Goal: Browse casually

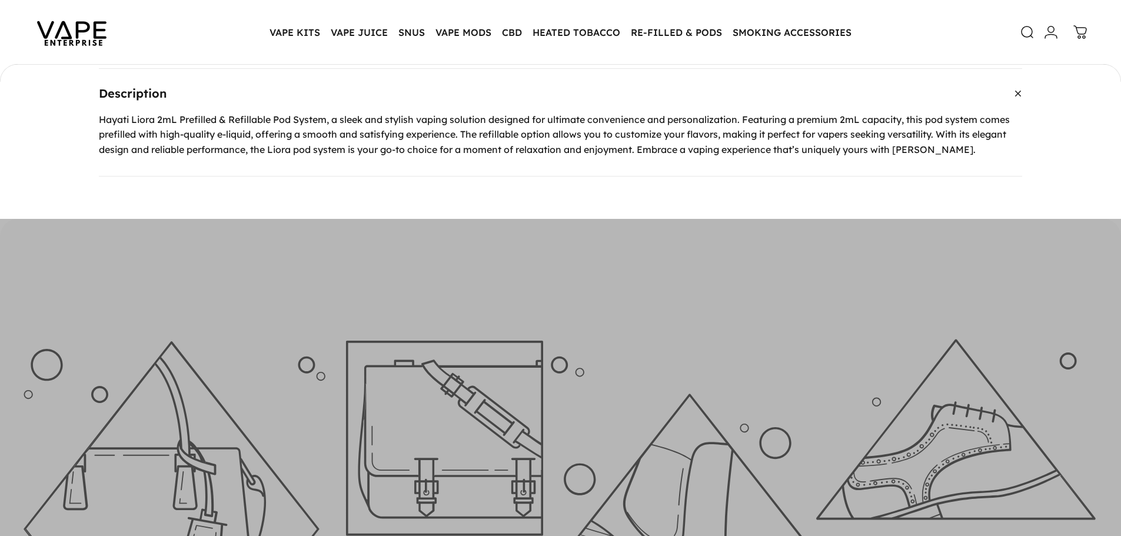
scroll to position [409, 0]
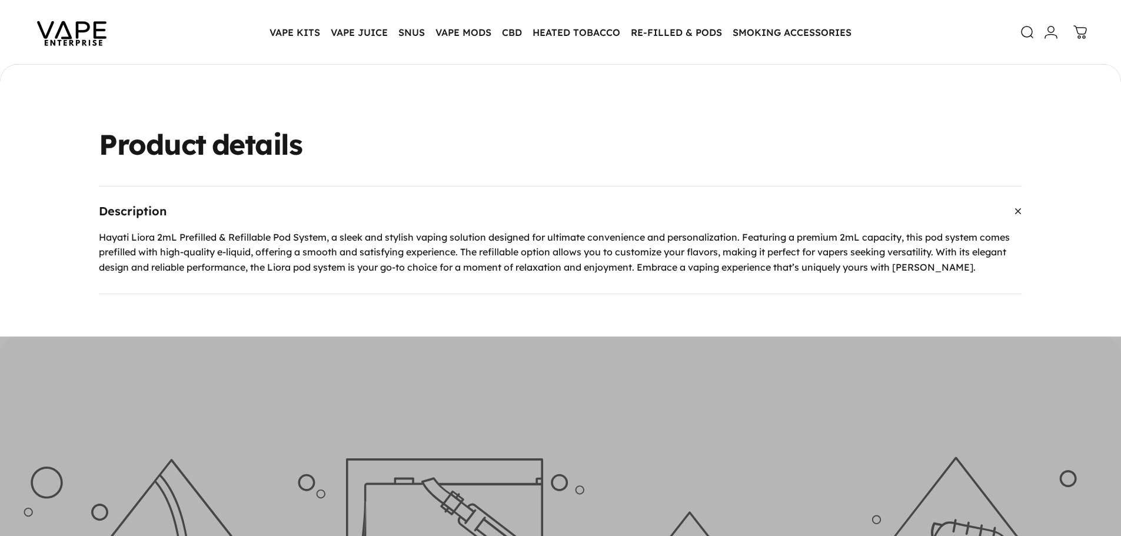
click at [362, 226] on summary "Description" at bounding box center [560, 210] width 923 height 49
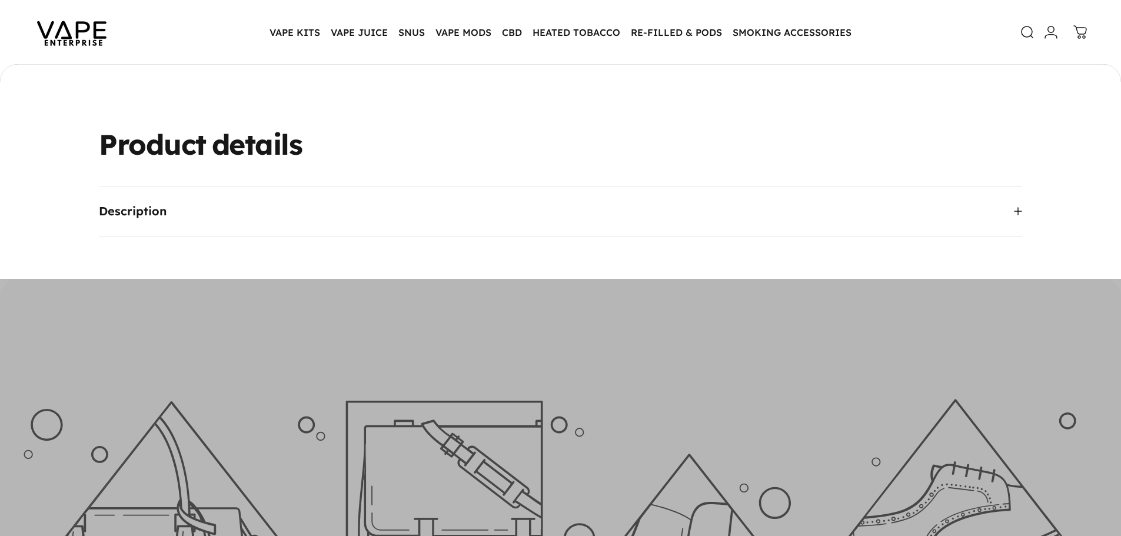
click at [362, 226] on summary "Description" at bounding box center [560, 210] width 923 height 49
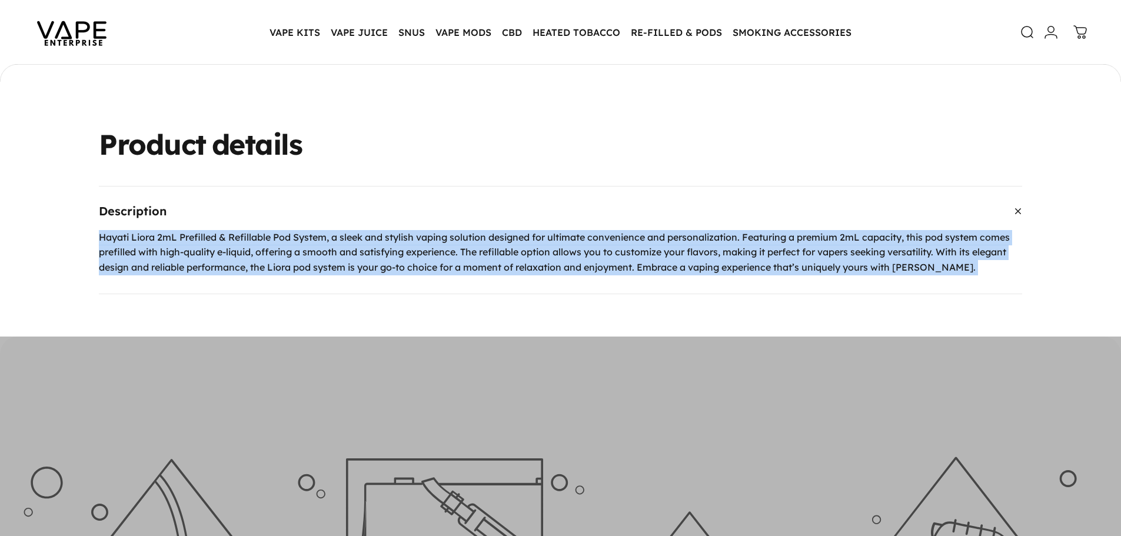
click at [699, 198] on summary "Description" at bounding box center [560, 210] width 923 height 49
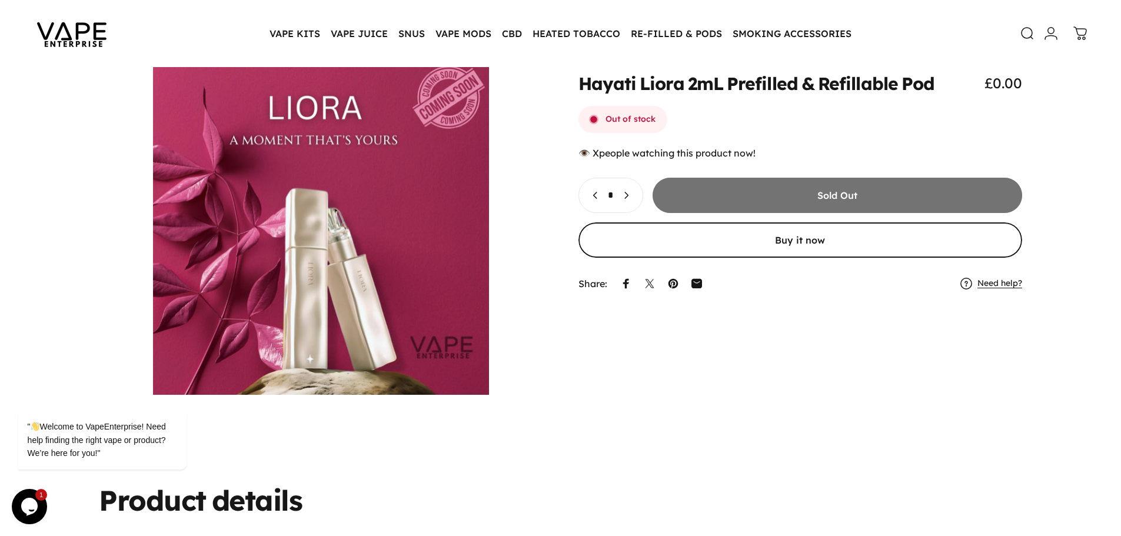
scroll to position [0, 0]
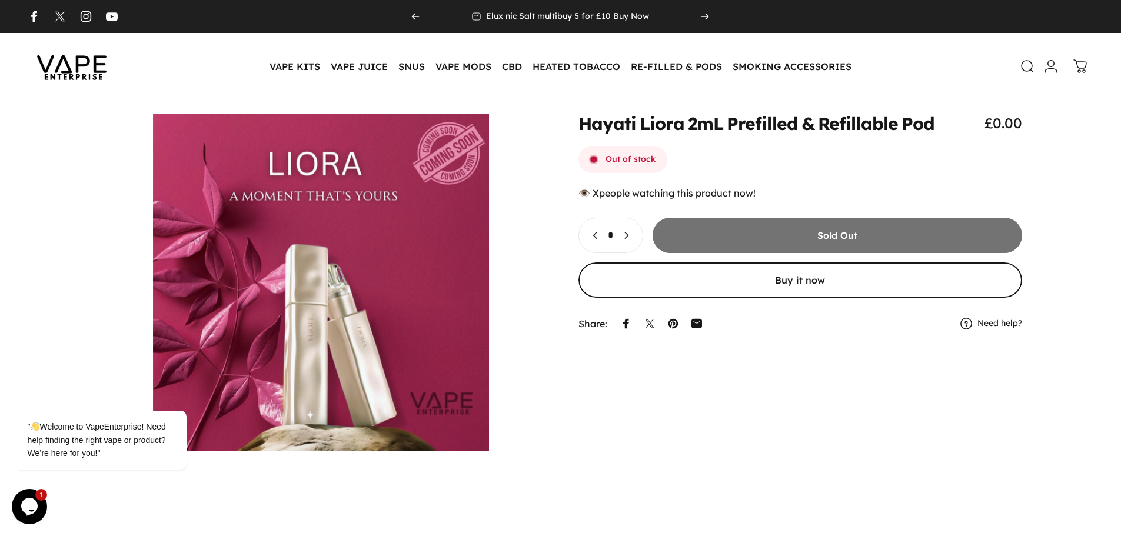
click at [103, 65] on img at bounding box center [72, 66] width 106 height 55
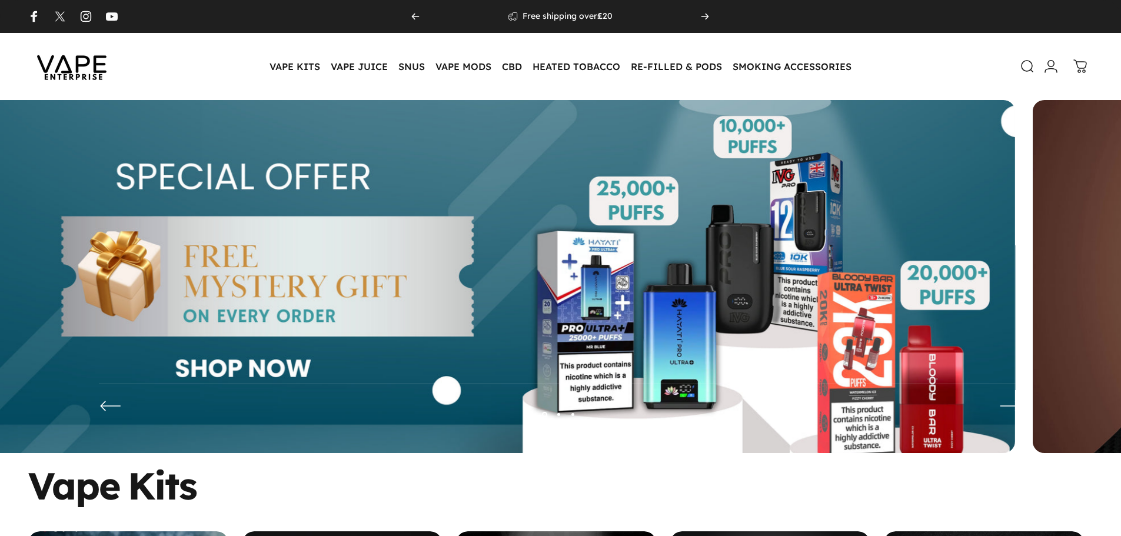
click at [519, 248] on img at bounding box center [486, 285] width 1055 height 371
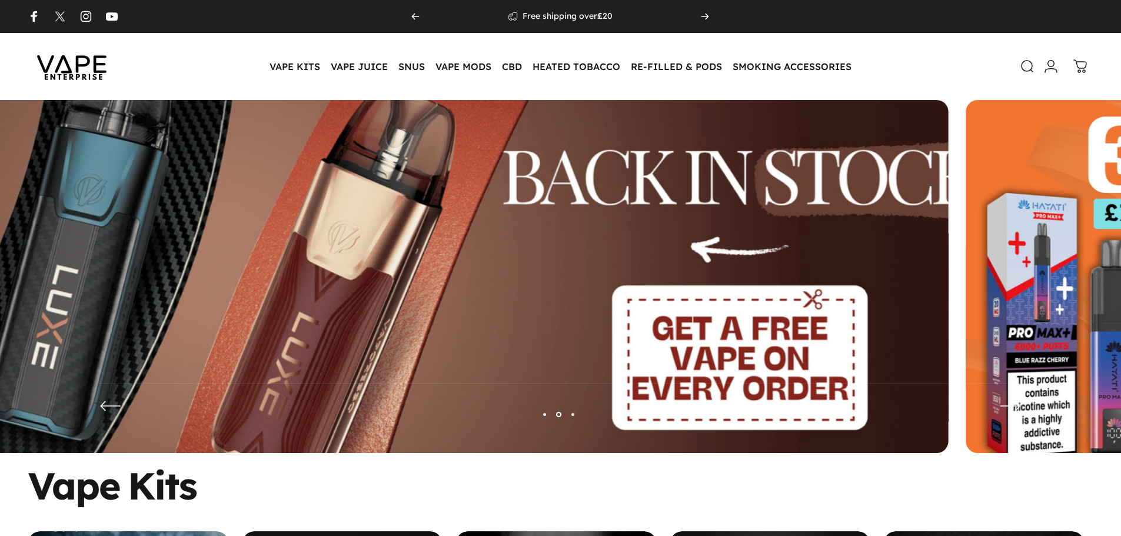
click at [441, 262] on img at bounding box center [421, 286] width 1372 height 482
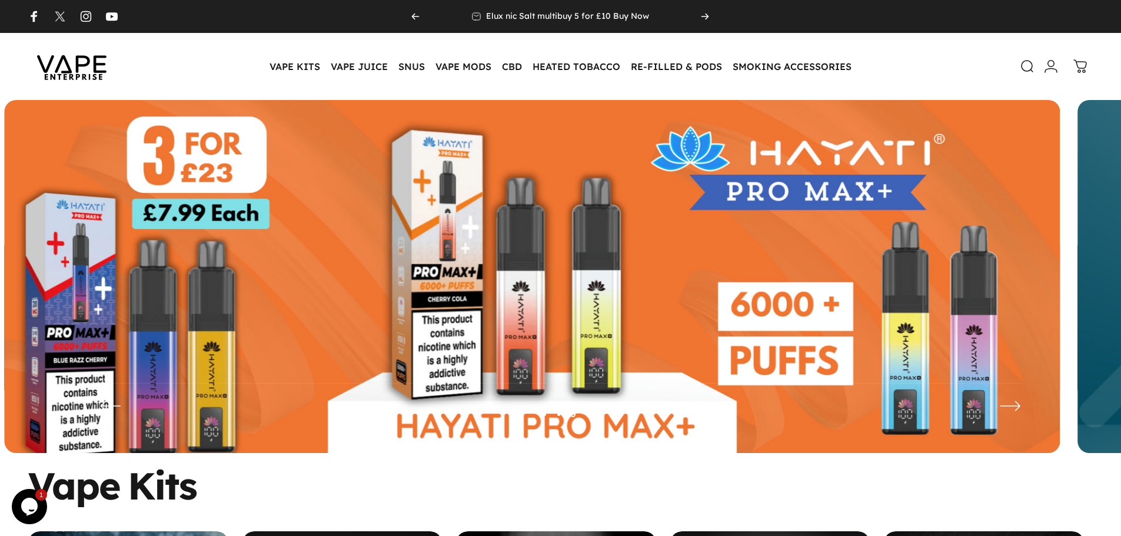
click at [402, 286] on img at bounding box center [531, 285] width 1055 height 371
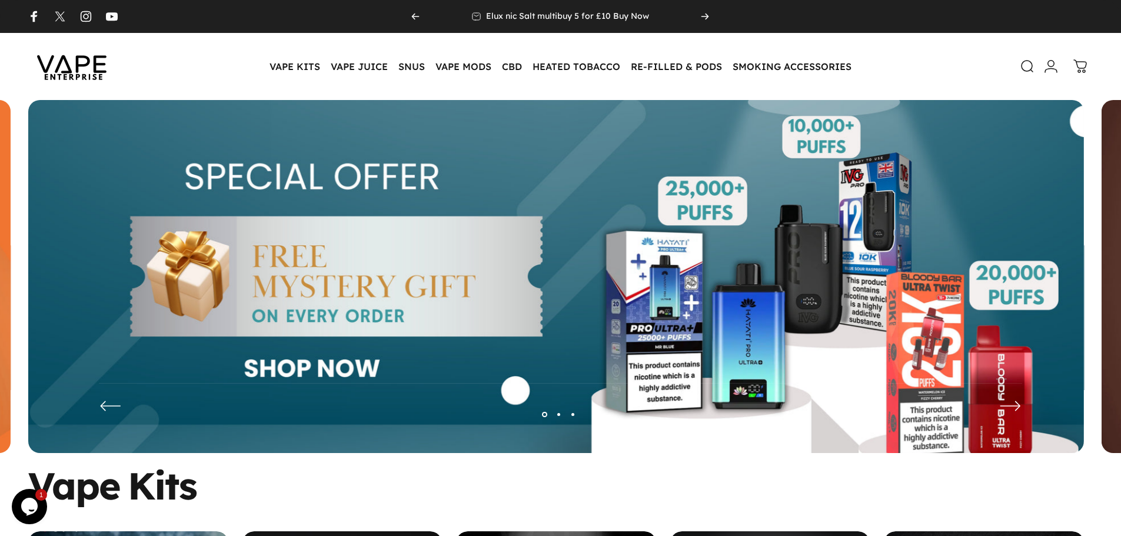
click at [242, 319] on img at bounding box center [555, 285] width 1055 height 371
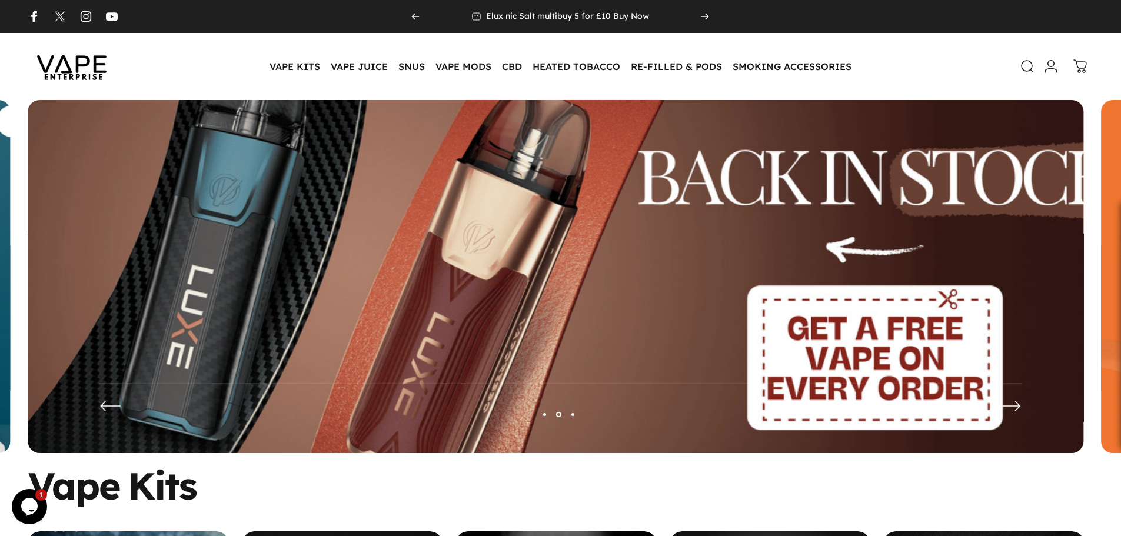
click at [311, 340] on img at bounding box center [555, 286] width 1372 height 482
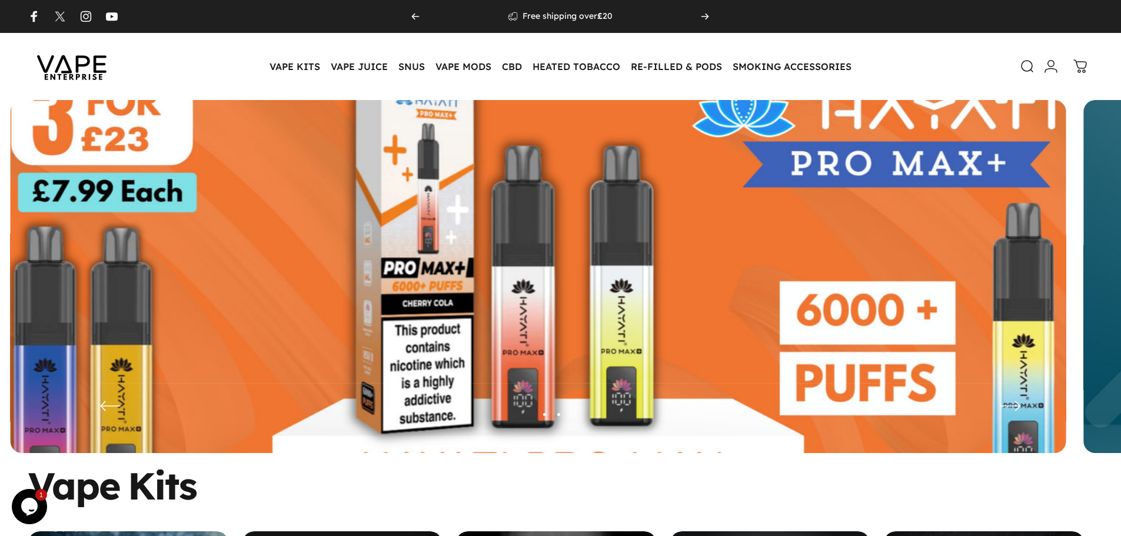
click at [394, 316] on img at bounding box center [538, 286] width 1372 height 482
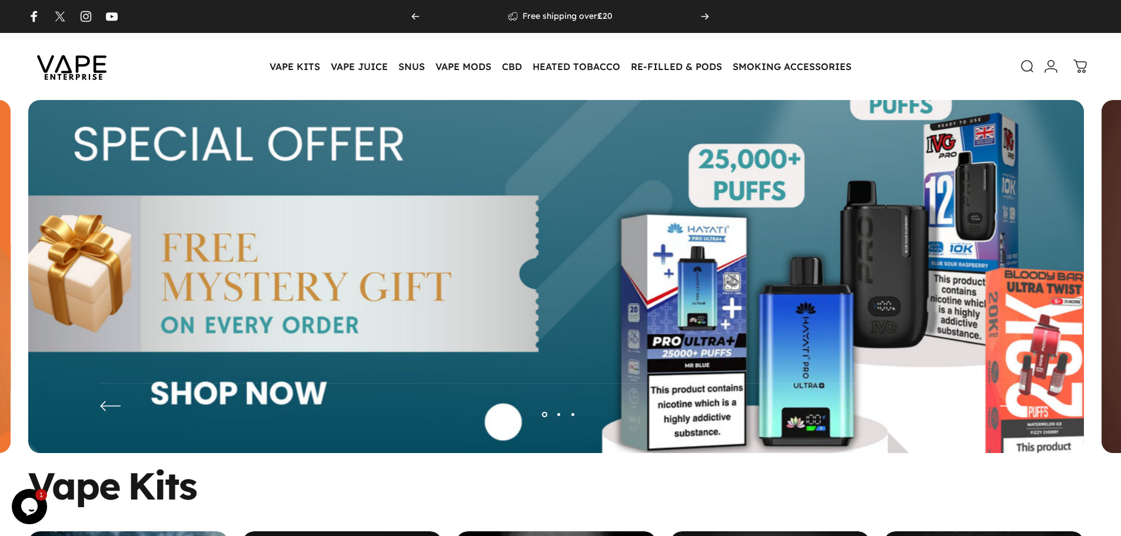
click at [494, 319] on img at bounding box center [556, 286] width 1372 height 482
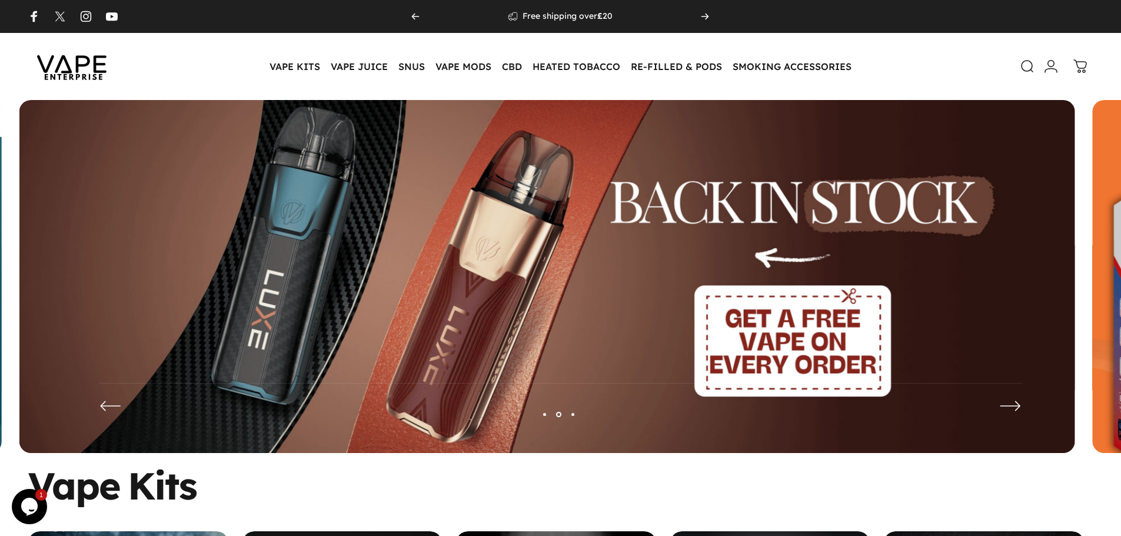
click at [229, 371] on img at bounding box center [546, 285] width 1055 height 371
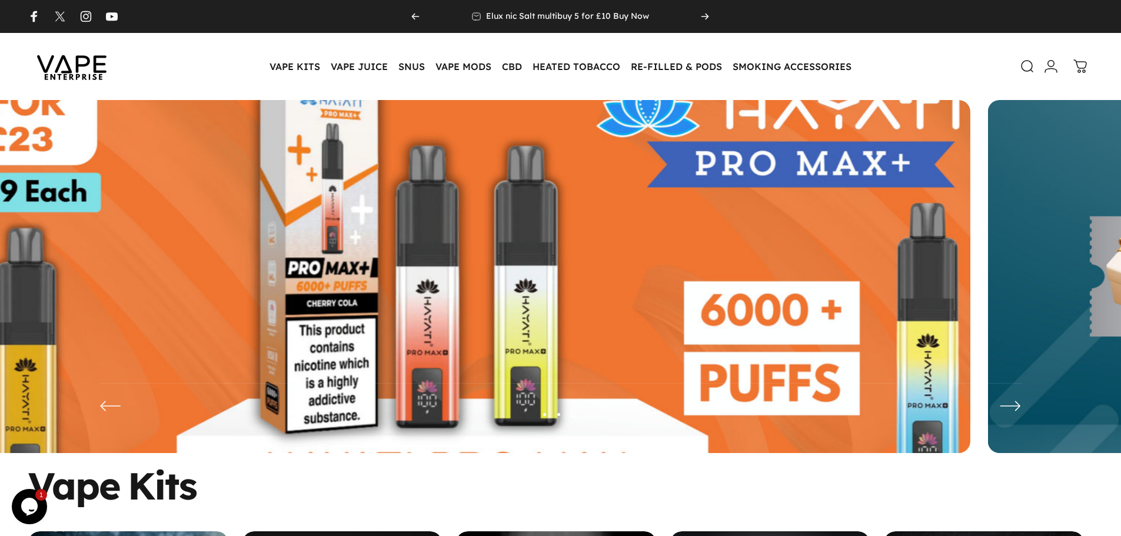
click at [320, 286] on img at bounding box center [442, 286] width 1372 height 482
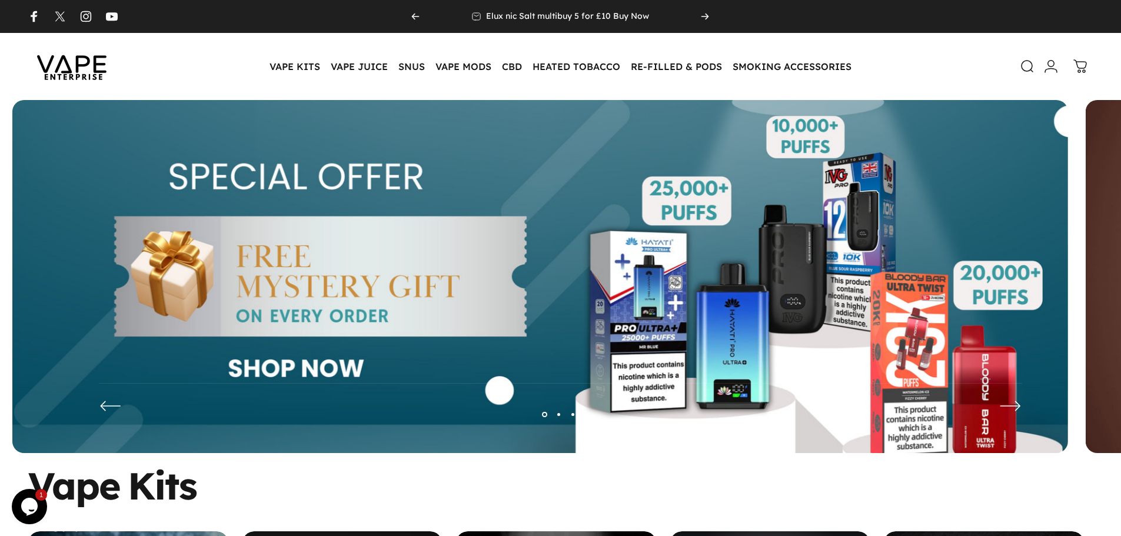
click at [328, 312] on img at bounding box center [539, 285] width 1055 height 371
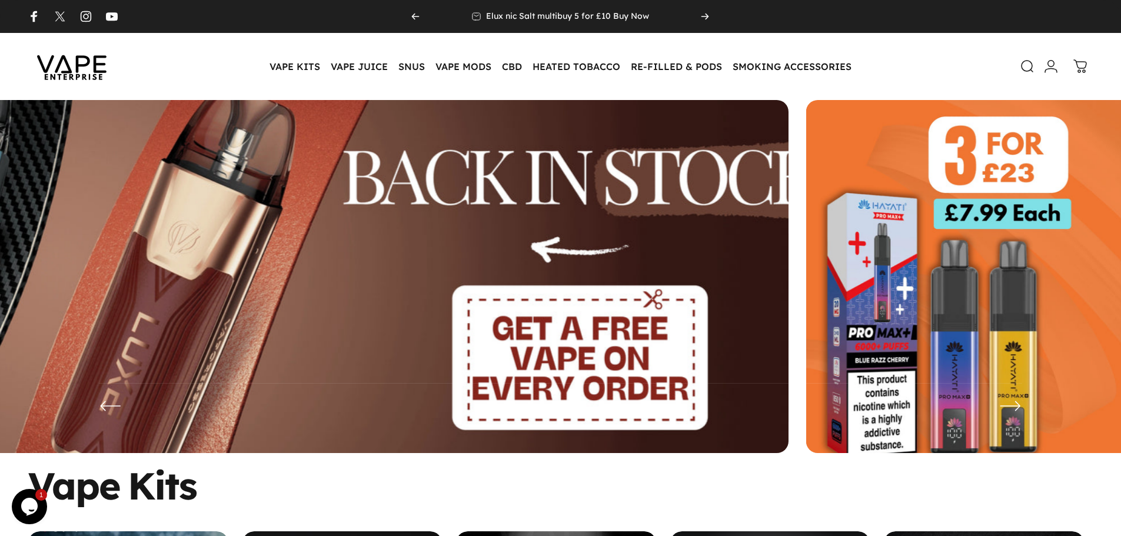
click at [381, 276] on img at bounding box center [261, 286] width 1372 height 482
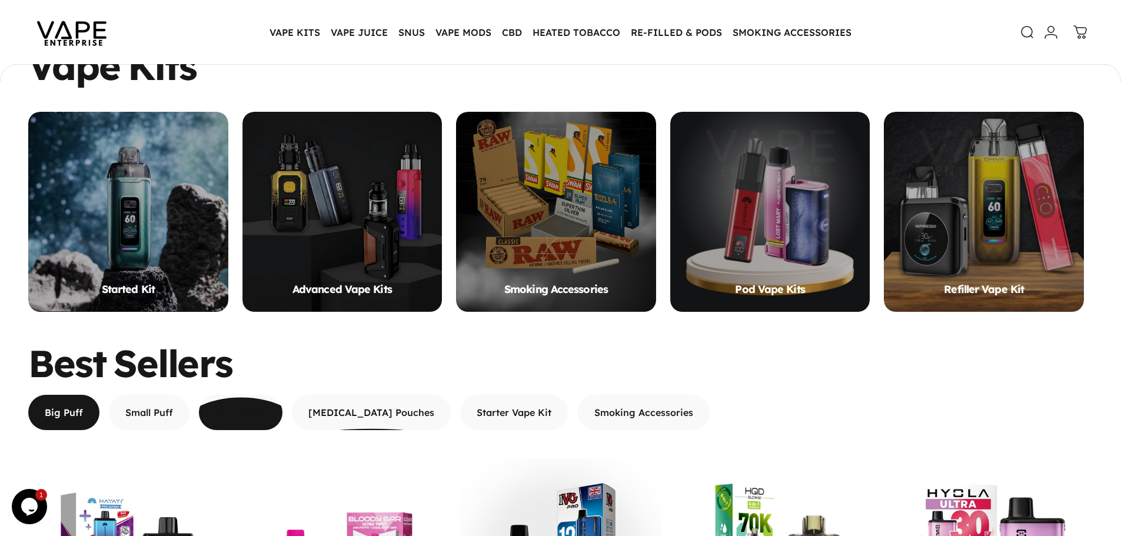
scroll to position [409, 0]
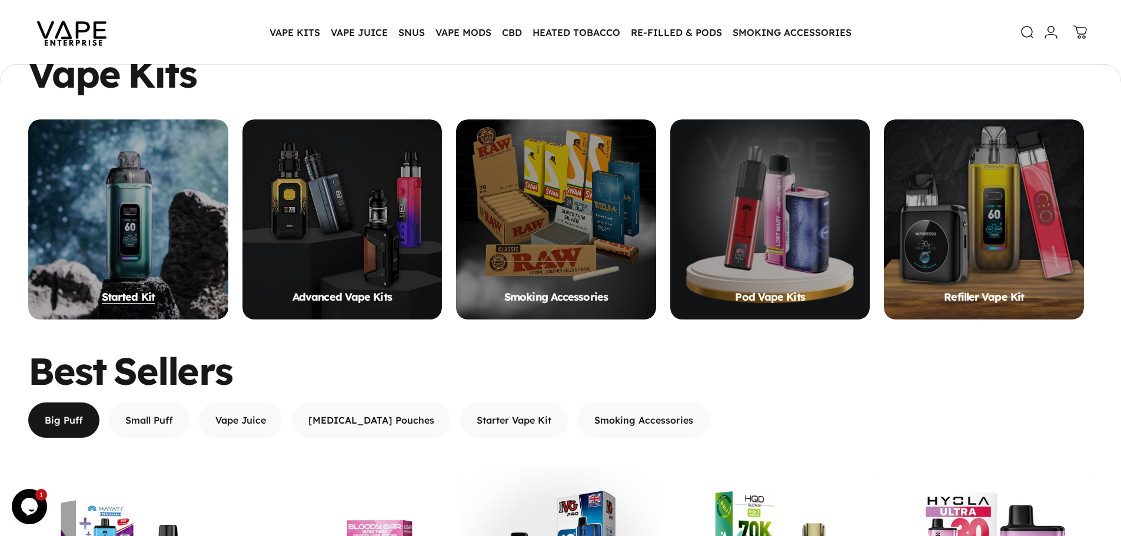
click at [164, 252] on div "Started Kit" at bounding box center [128, 219] width 200 height 200
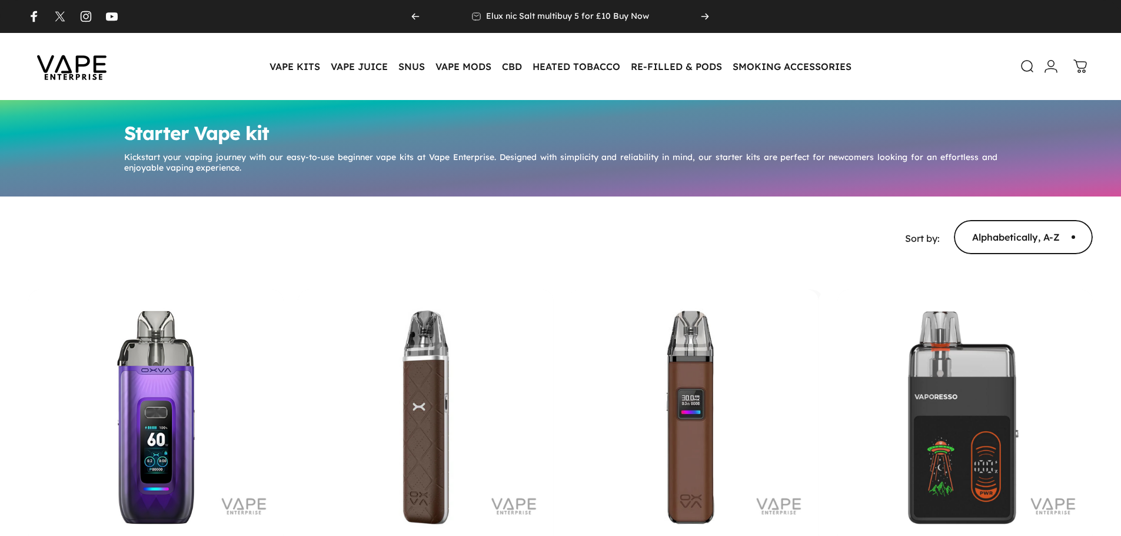
click at [95, 56] on img at bounding box center [72, 66] width 106 height 55
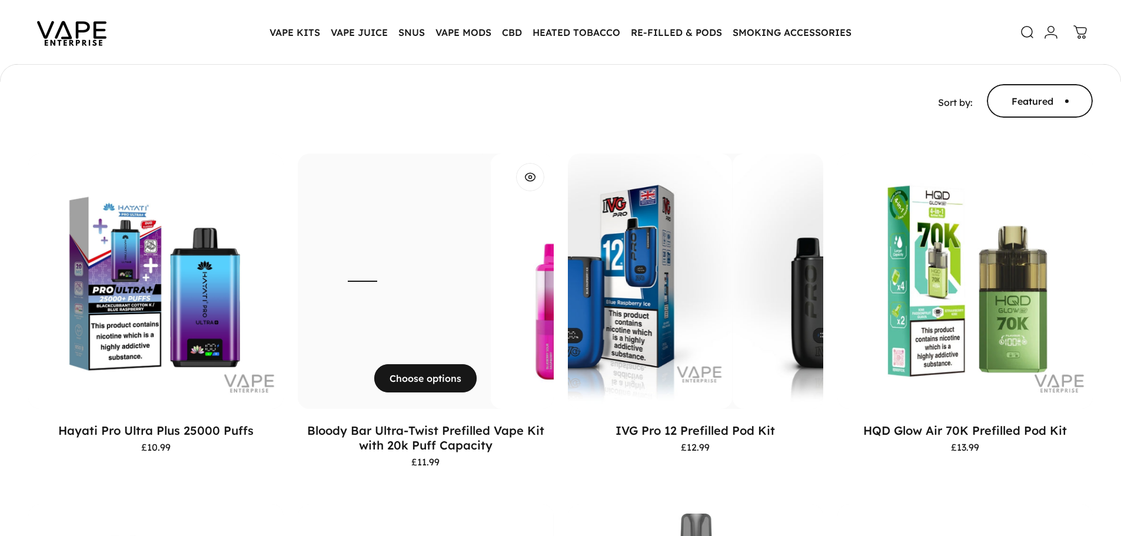
scroll to position [174, 0]
